Goal: Task Accomplishment & Management: Complete application form

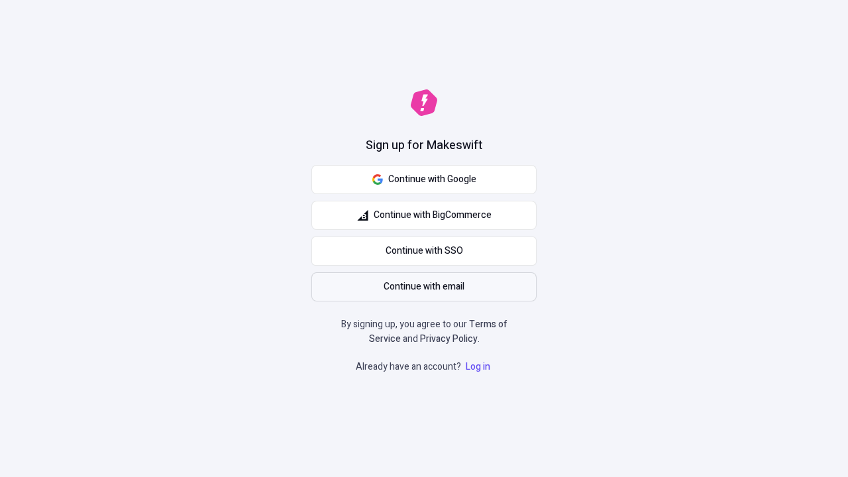
click at [424, 287] on span "Continue with email" at bounding box center [424, 287] width 81 height 15
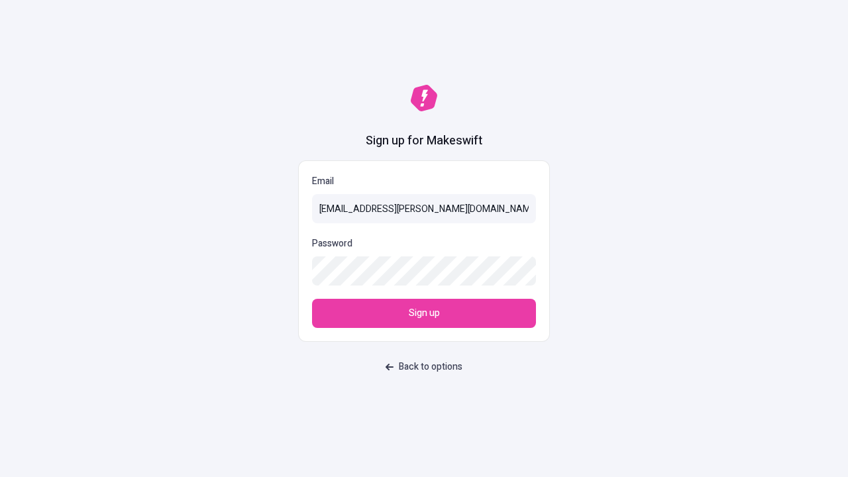
type input "[EMAIL_ADDRESS][PERSON_NAME][DOMAIN_NAME]"
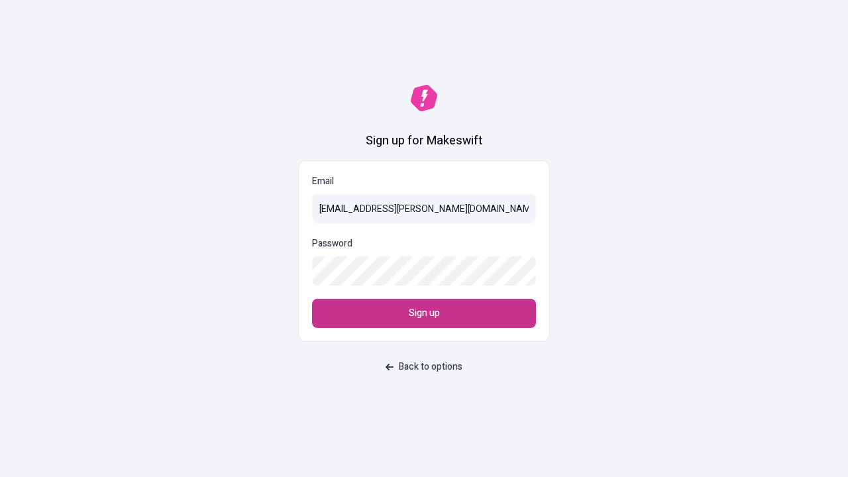
click at [424, 314] on span "Sign up" at bounding box center [424, 313] width 31 height 15
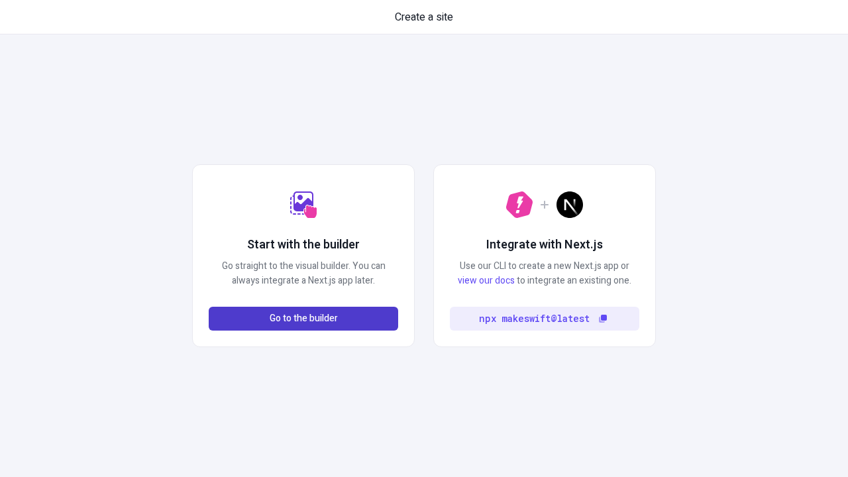
click at [304, 319] on span "Go to the builder" at bounding box center [304, 319] width 68 height 15
